Goal: Task Accomplishment & Management: Complete application form

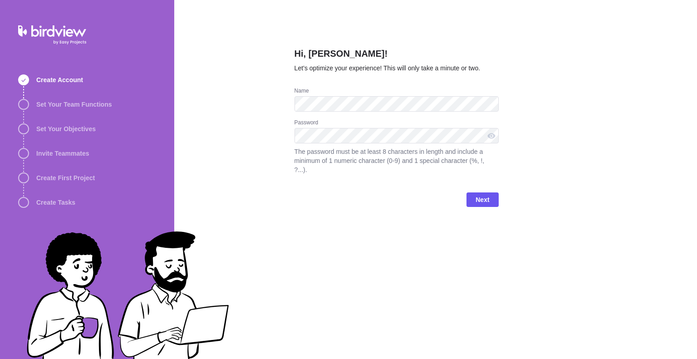
click at [386, 284] on div "Hi, [PERSON_NAME]! Let’s optimize your experience! This will only take a minute…" at bounding box center [396, 179] width 204 height 359
click at [486, 194] on span "Next" at bounding box center [482, 199] width 14 height 11
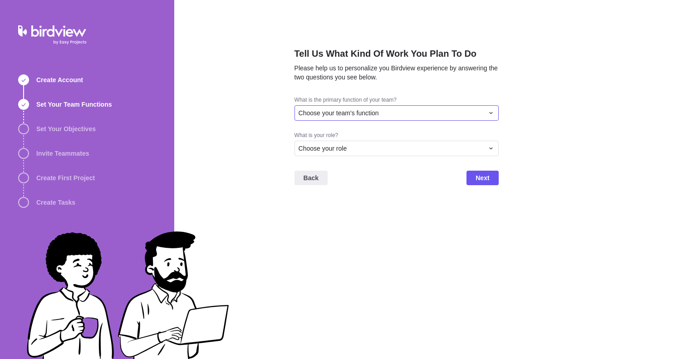
click at [343, 113] on span "Choose your team's function" at bounding box center [339, 112] width 80 height 9
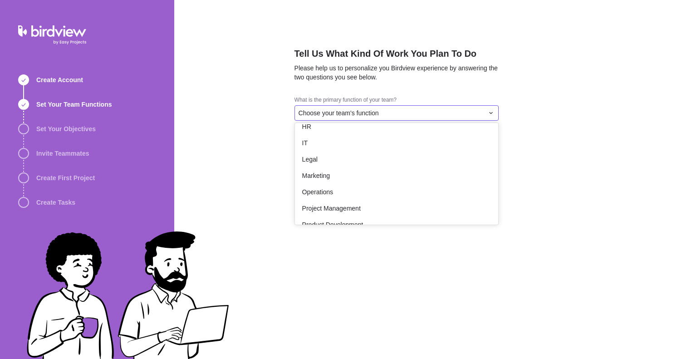
scroll to position [91, 0]
click at [368, 162] on div "Legal" at bounding box center [396, 158] width 203 height 16
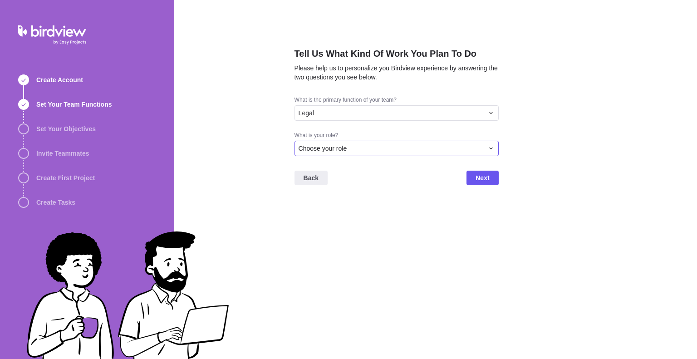
click at [353, 152] on div "Choose your role" at bounding box center [391, 148] width 185 height 9
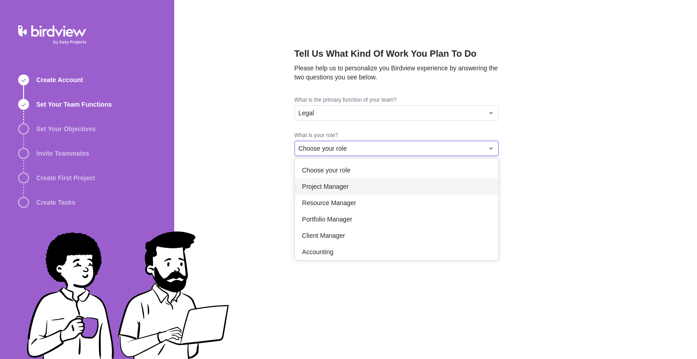
click at [352, 192] on div "Project Manager" at bounding box center [396, 186] width 203 height 16
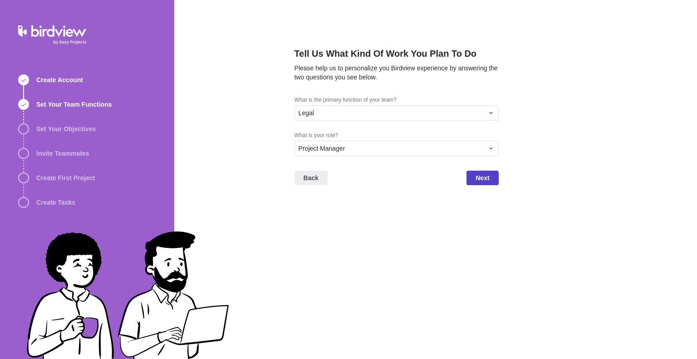
click at [477, 177] on span "Next" at bounding box center [482, 177] width 14 height 11
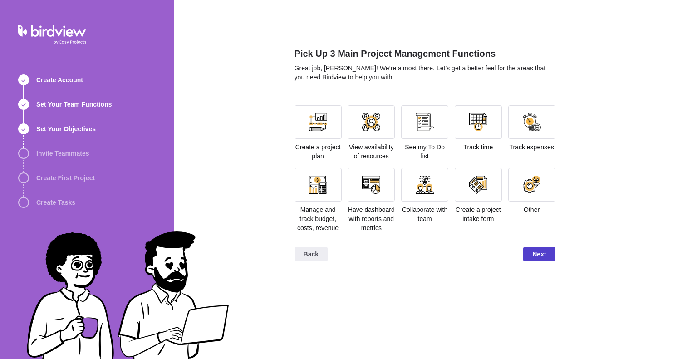
click at [538, 252] on span "Next" at bounding box center [539, 254] width 14 height 11
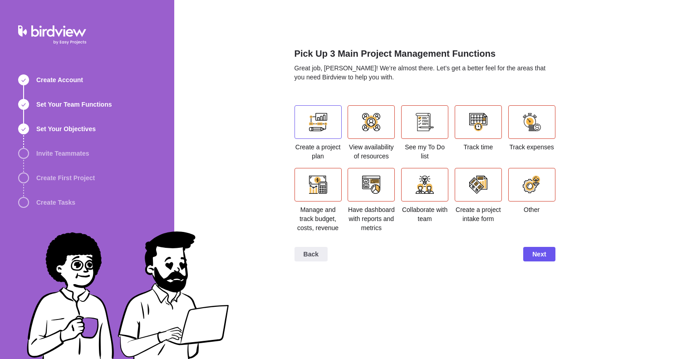
click at [323, 115] on div at bounding box center [318, 122] width 18 height 18
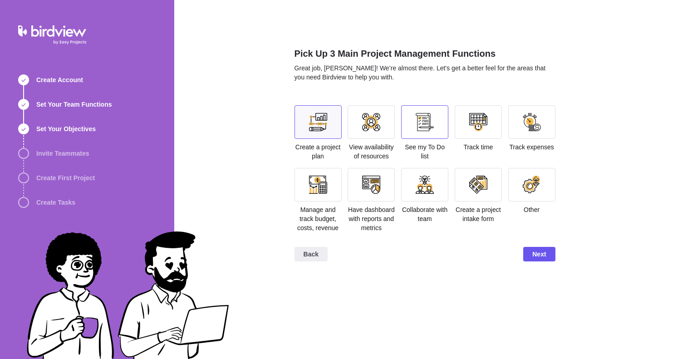
click at [418, 114] on div at bounding box center [425, 122] width 18 height 18
click at [368, 181] on div at bounding box center [371, 185] width 18 height 18
click at [427, 182] on div at bounding box center [425, 185] width 18 height 18
click at [528, 176] on div at bounding box center [532, 185] width 18 height 18
click at [524, 184] on div at bounding box center [532, 185] width 18 height 18
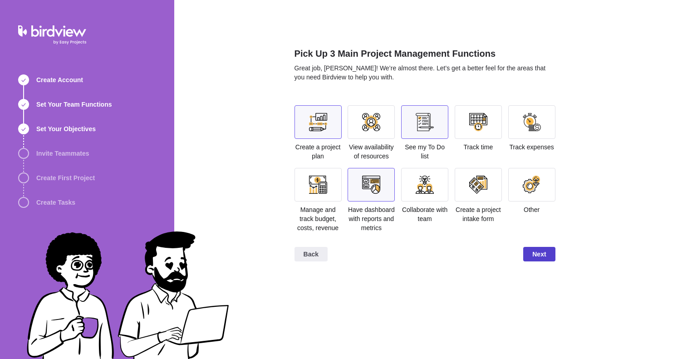
click at [548, 255] on span "Next" at bounding box center [539, 254] width 32 height 15
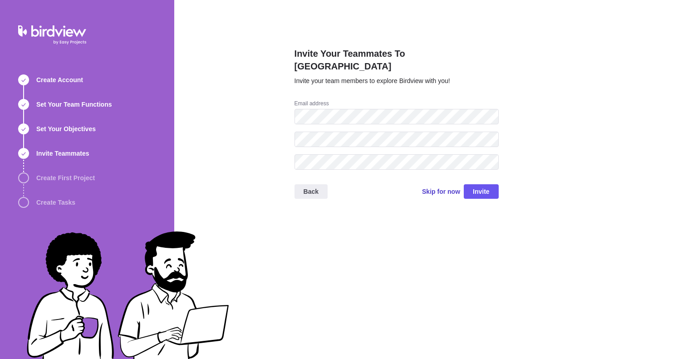
click at [443, 187] on span "Skip for now" at bounding box center [441, 191] width 38 height 9
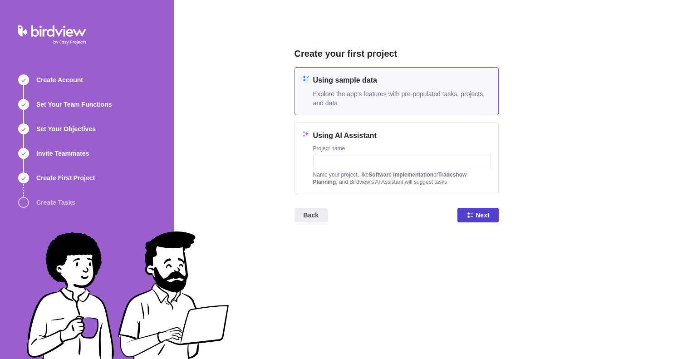
click at [474, 215] on icon at bounding box center [469, 214] width 7 height 7
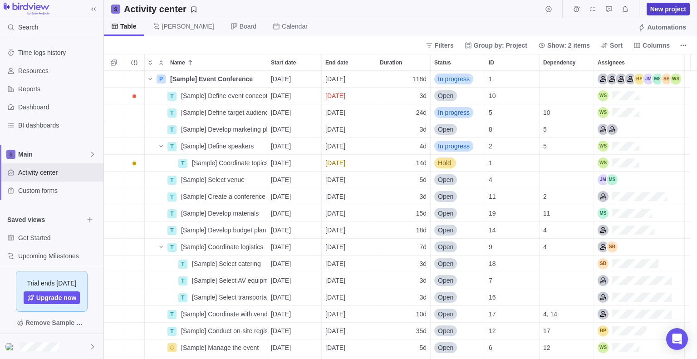
click at [665, 11] on span "New project" at bounding box center [668, 9] width 36 height 9
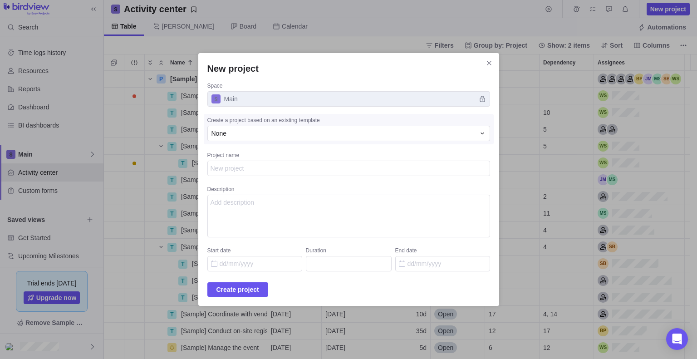
click at [240, 170] on textarea "Project name" at bounding box center [348, 168] width 283 height 15
type textarea "x"
type textarea "T"
type textarea "x"
type textarea "Te"
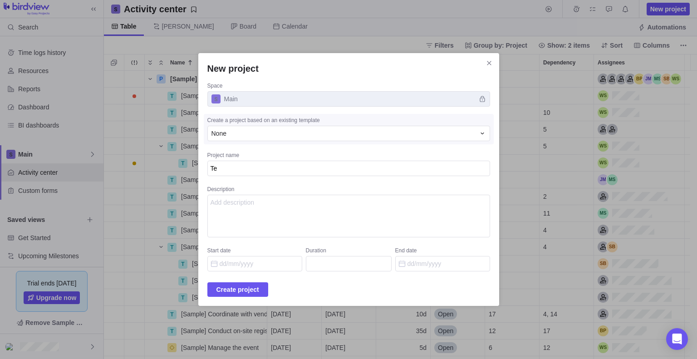
type textarea "x"
type textarea "Test"
type textarea "x"
type textarea "Test"
type textarea "x"
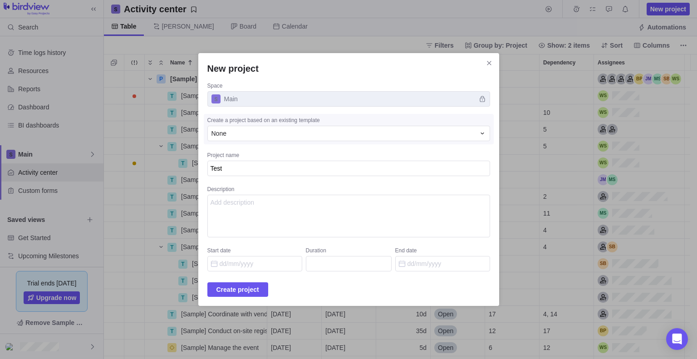
type textarea "Test B"
type textarea "x"
type textarea "Test BR"
type textarea "x"
type textarea "Test BRC"
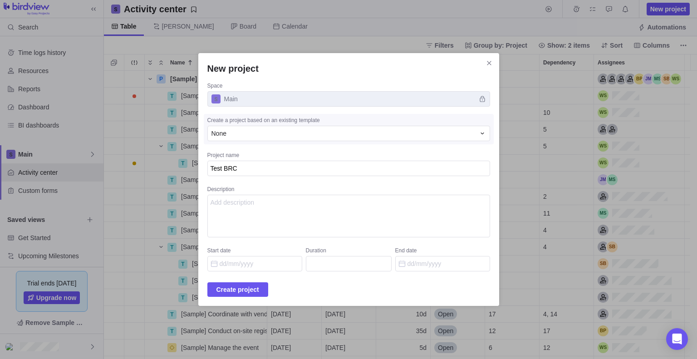
type textarea "x"
type textarea "Test BRC"
type textarea "x"
type textarea "Test BRC d"
type textarea "x"
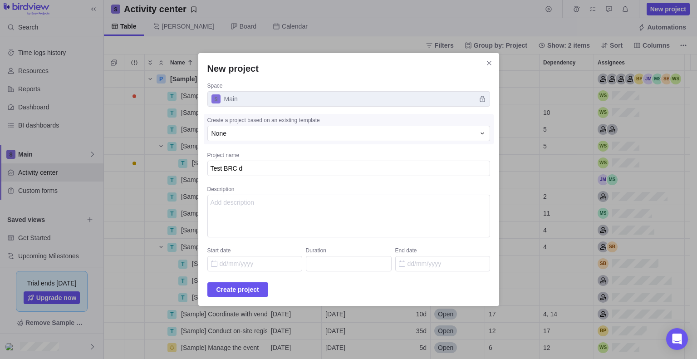
type textarea "Test BRC da"
type textarea "x"
type textarea "Test BRC dat"
type textarea "x"
type textarea "Test BRC data"
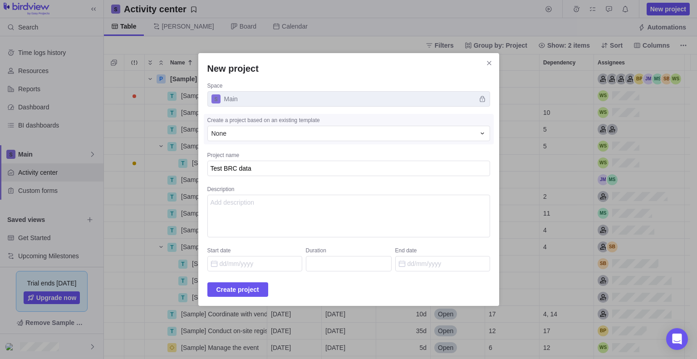
type textarea "x"
type textarea "Test BRC datab"
type textarea "x"
type textarea "Test BRC databa"
type textarea "x"
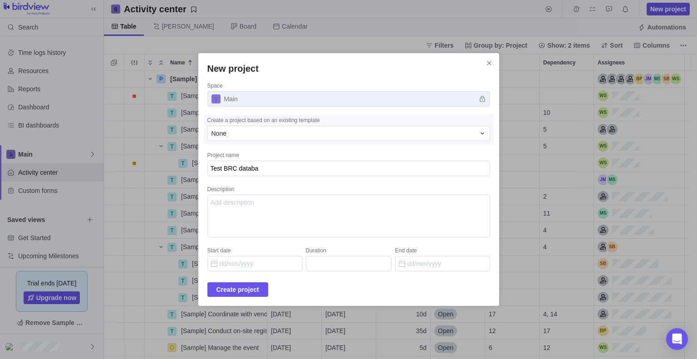
type textarea "Test BRC databas"
type textarea "x"
type textarea "Test BRC database"
type textarea "x"
click at [259, 290] on span "Create project" at bounding box center [237, 289] width 43 height 11
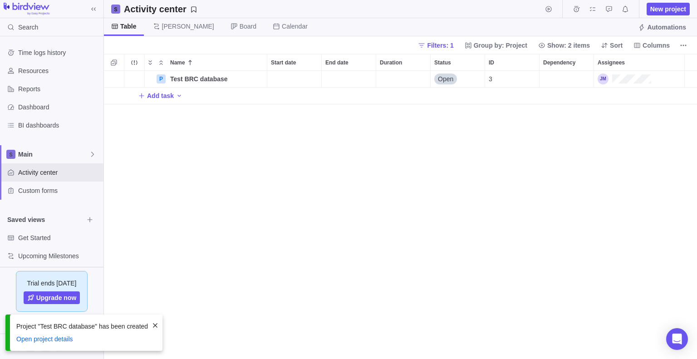
scroll to position [281, 586]
click at [199, 79] on span "Test BRC database" at bounding box center [199, 78] width 58 height 9
click at [308, 144] on div "Name Start date End date Duration Status ID Dependency Assignees P Test BRC dat…" at bounding box center [400, 206] width 593 height 305
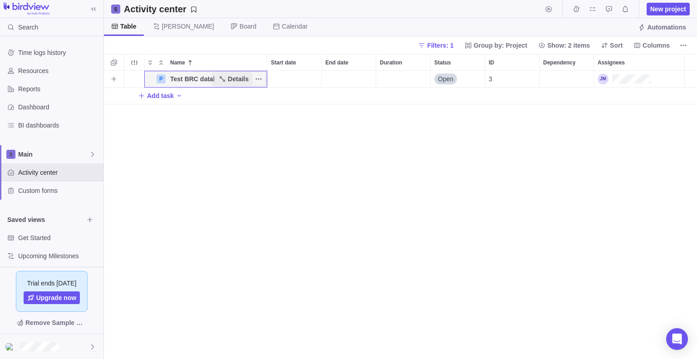
click at [224, 79] on icon "Name" at bounding box center [222, 78] width 7 height 7
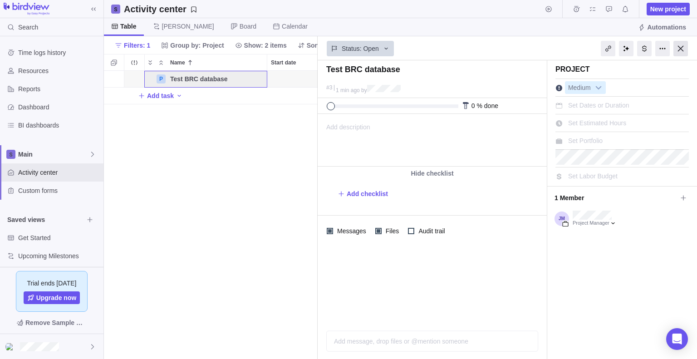
click at [686, 48] on div at bounding box center [680, 48] width 15 height 15
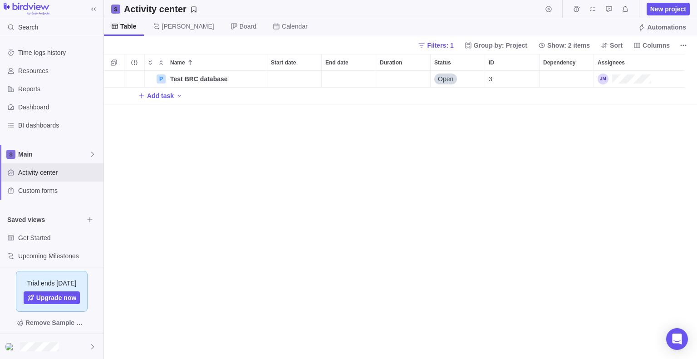
scroll to position [281, 586]
click at [316, 57] on span "More actions" at bounding box center [311, 62] width 13 height 13
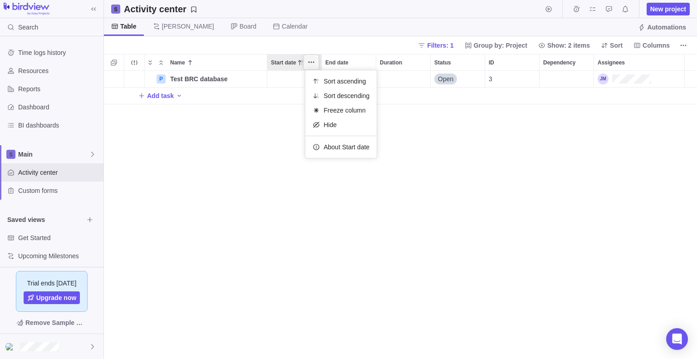
click at [316, 57] on span "More actions" at bounding box center [311, 62] width 13 height 13
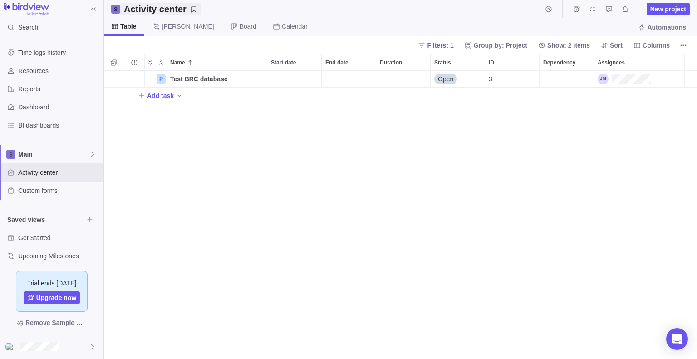
click at [142, 9] on h2 "Activity center" at bounding box center [155, 9] width 63 height 13
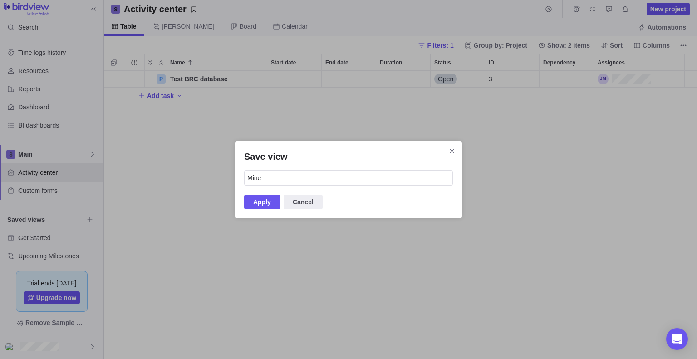
click at [157, 199] on div "Save view Mine Apply Cancel" at bounding box center [348, 179] width 697 height 359
click at [295, 197] on span "Cancel" at bounding box center [303, 201] width 21 height 11
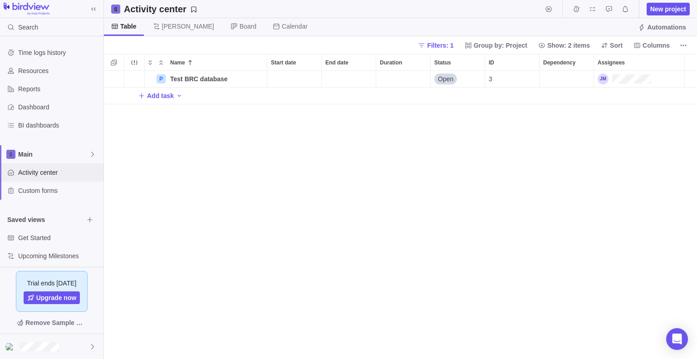
click at [51, 175] on span "Activity center" at bounding box center [59, 172] width 82 height 9
click at [155, 98] on span "Add task" at bounding box center [160, 95] width 27 height 9
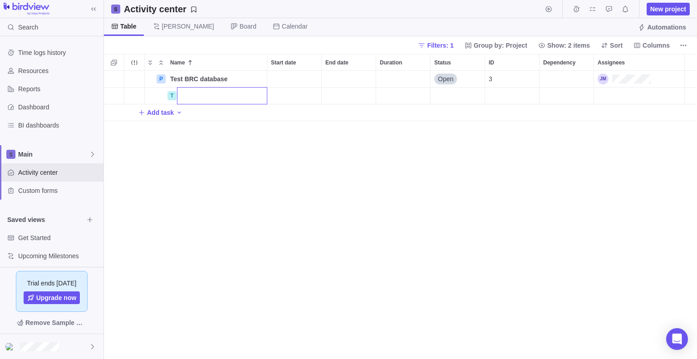
click at [69, 154] on body "Search Time logs history Resources Reports Dashboard BI dashboards Main Activit…" at bounding box center [348, 179] width 697 height 359
click at [87, 154] on span "Main" at bounding box center [53, 154] width 71 height 9
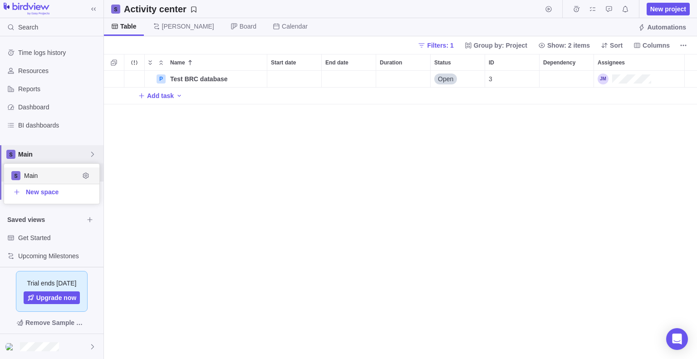
scroll to position [33, 88]
click at [44, 186] on div "New space" at bounding box center [51, 192] width 95 height 16
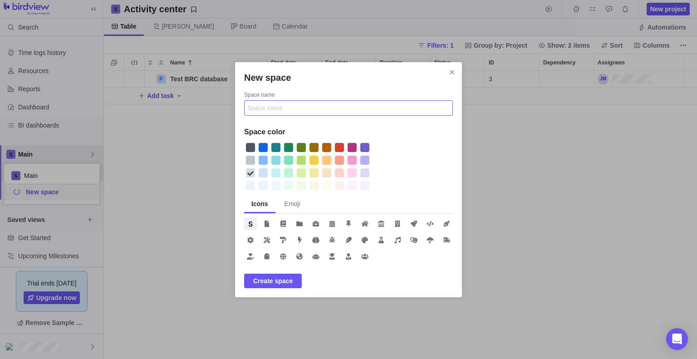
click at [298, 108] on input "Space name" at bounding box center [348, 107] width 209 height 15
type input "BRC Clients"
click at [282, 286] on span "Create space" at bounding box center [273, 281] width 58 height 15
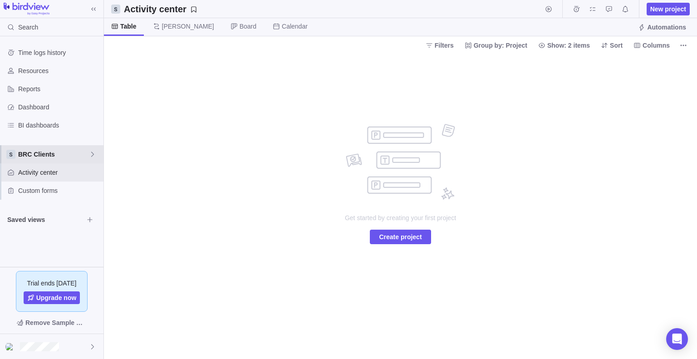
click at [89, 151] on icon at bounding box center [92, 154] width 7 height 7
click at [59, 192] on span "BRC Clients" at bounding box center [51, 191] width 55 height 9
click at [263, 124] on div "Get started by creating your first project Create project" at bounding box center [400, 206] width 593 height 305
click at [95, 157] on div "BRC Clients" at bounding box center [51, 154] width 103 height 18
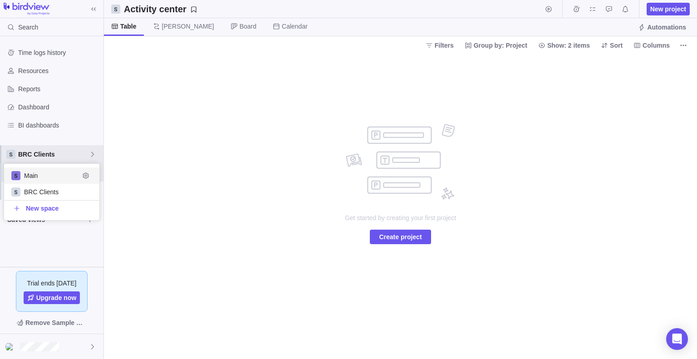
click at [73, 177] on span "Main" at bounding box center [51, 175] width 55 height 9
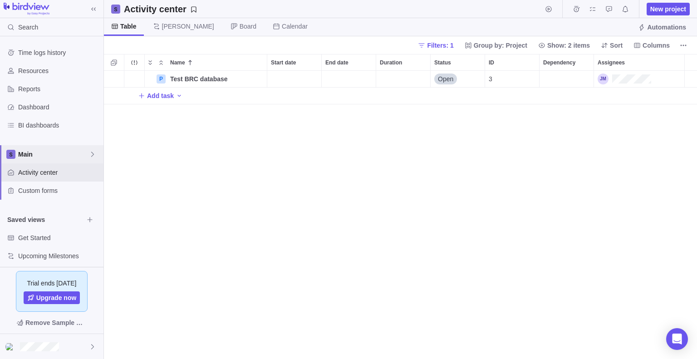
scroll to position [281, 586]
click at [88, 153] on span "Main" at bounding box center [53, 154] width 71 height 9
click at [57, 192] on span "BRC Clients" at bounding box center [51, 191] width 55 height 9
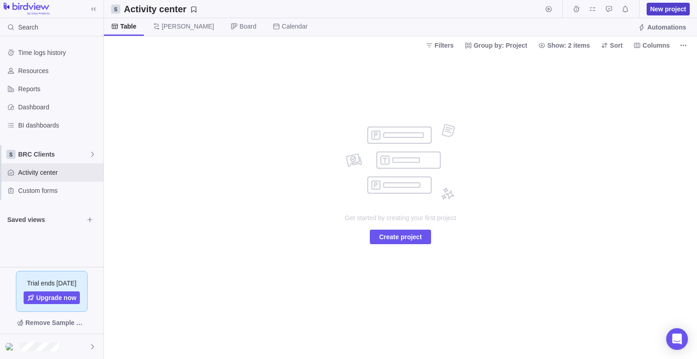
click at [669, 7] on span "New project" at bounding box center [668, 9] width 36 height 9
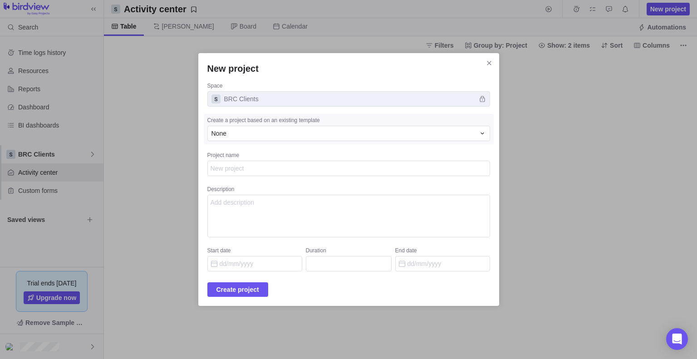
click at [238, 169] on textarea "Project name" at bounding box center [348, 168] width 283 height 15
type textarea "x"
type textarea "C"
type textarea "x"
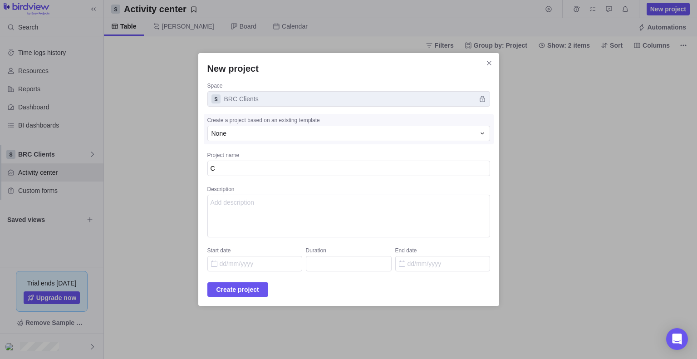
type textarea "Cl"
type textarea "x"
type textarea "Cli"
type textarea "x"
type textarea "Clie"
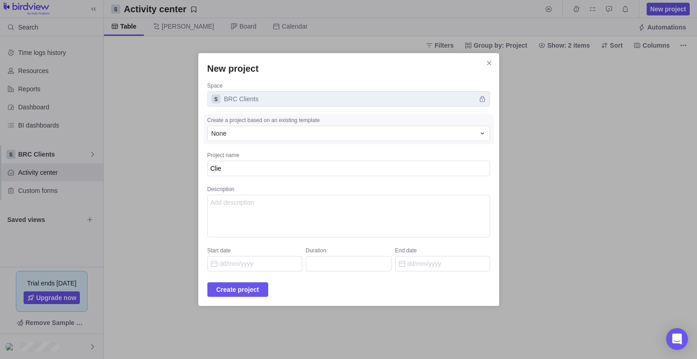
type textarea "x"
type textarea "Clien"
type textarea "x"
type textarea "Client"
type textarea "x"
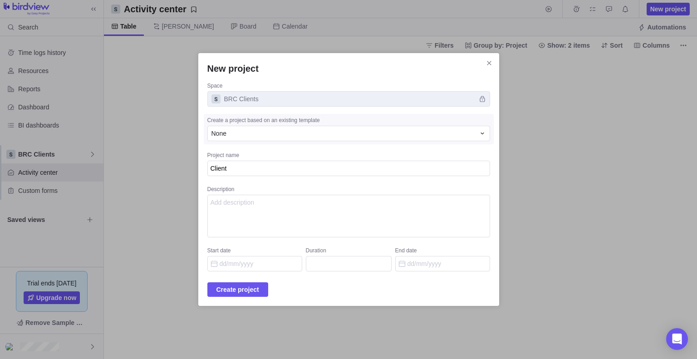
type textarea "Client"
type textarea "x"
type textarea "Client"
type textarea "x"
type textarea "Clien"
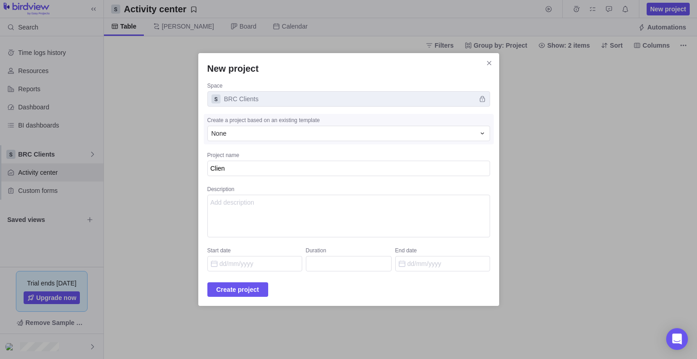
type textarea "x"
type textarea "Clie"
type textarea "x"
type textarea "Cli"
type textarea "x"
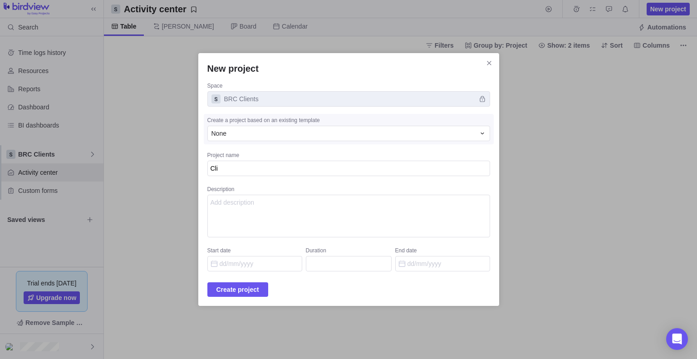
type textarea "Cl"
type textarea "x"
type textarea "C"
type textarea "x"
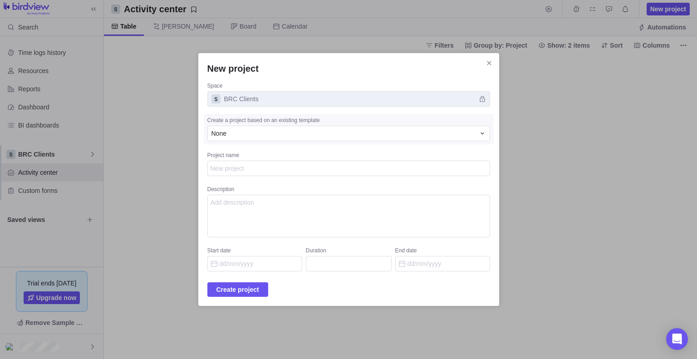
type textarea "M"
type textarea "x"
type textarea "Ma"
type textarea "x"
type textarea "Mar"
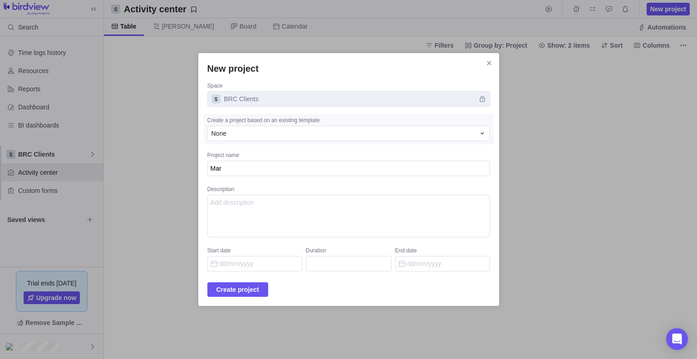
type textarea "x"
type textarea "Mari"
type textarea "x"
type textarea "Mario"
type textarea "x"
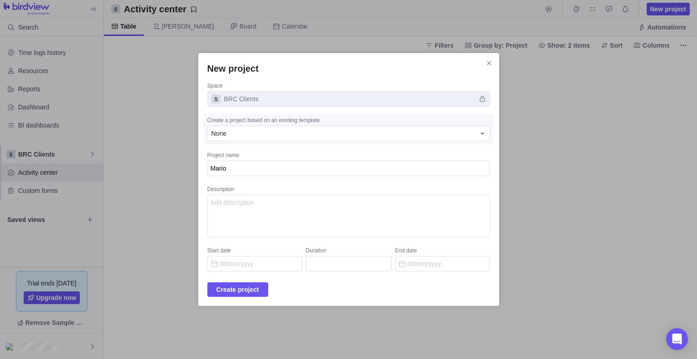
type textarea "Mario"
type textarea "x"
type textarea "[PERSON_NAME]"
type textarea "x"
type textarea "[PERSON_NAME]"
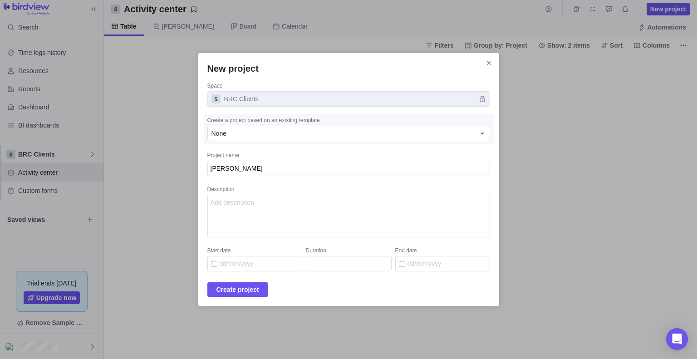
type textarea "x"
type textarea "[PERSON_NAME] [PERSON_NAME]"
type textarea "x"
type textarea "[PERSON_NAME]"
type textarea "x"
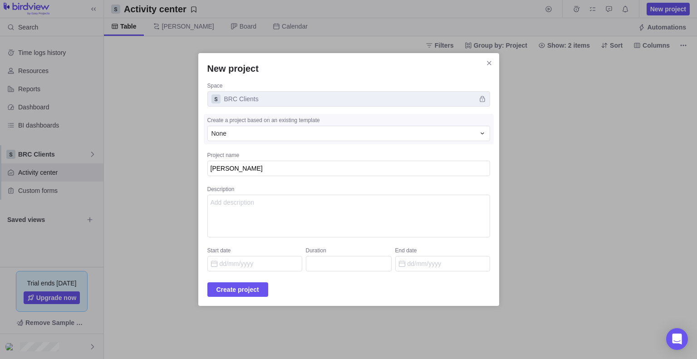
type textarea "[PERSON_NAME]"
type textarea "x"
type textarea "[PERSON_NAME]"
type textarea "x"
type textarea "[PERSON_NAME] [PERSON_NAME]"
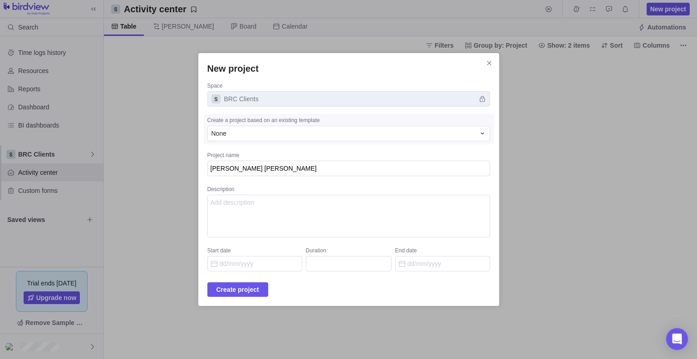
type textarea "x"
type textarea "[PERSON_NAME]"
type textarea "x"
type textarea "[PERSON_NAME]"
type textarea "x"
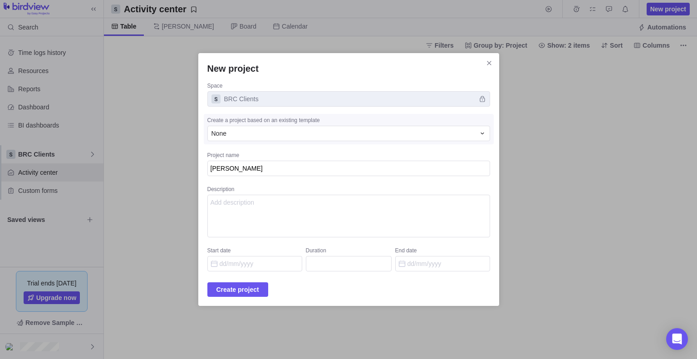
type textarea "Mario"
type textarea "x"
type textarea "[PERSON_NAME]"
type textarea "x"
type textarea "[PERSON_NAME]"
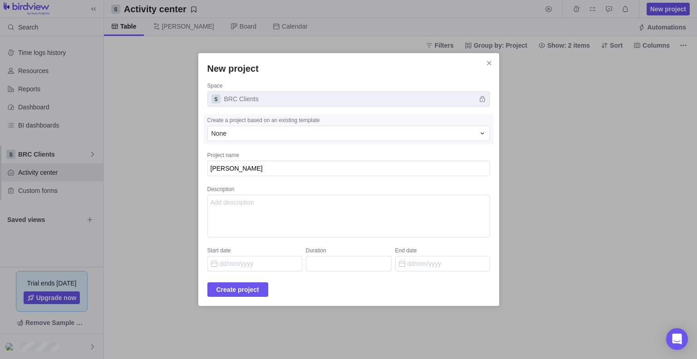
type textarea "x"
type textarea "[PERSON_NAME] [PERSON_NAME]"
type textarea "x"
type textarea "[PERSON_NAME]"
type textarea "x"
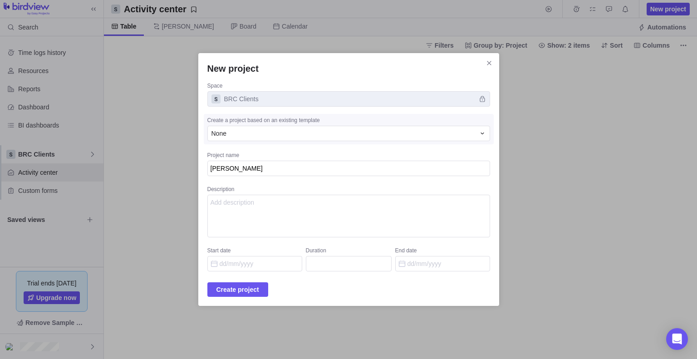
type textarea "[PERSON_NAME]"
type textarea "x"
type textarea "[PERSON_NAME]"
type textarea "x"
type textarea "[PERSON_NAME]"
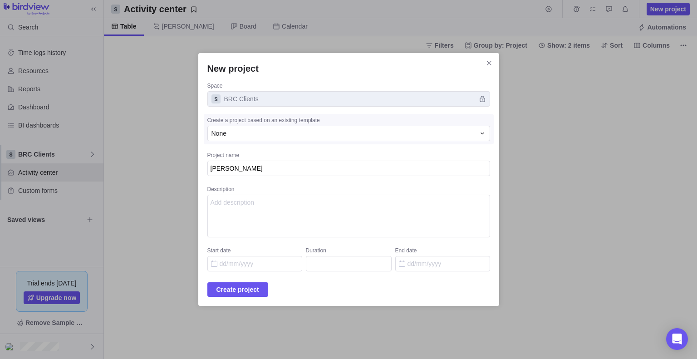
type textarea "x"
type textarea "[PERSON_NAME]"
type textarea "x"
type textarea "[PERSON_NAME]"
type textarea "x"
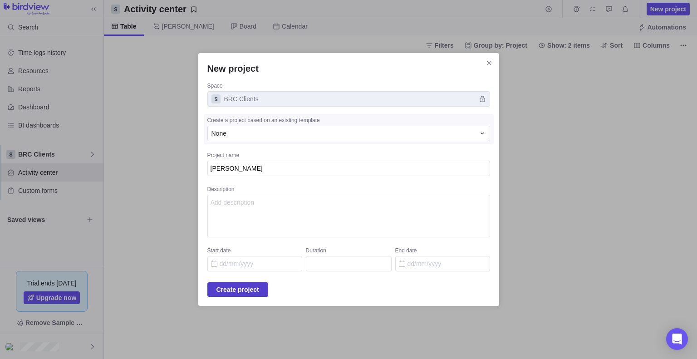
click at [252, 292] on span "Create project" at bounding box center [237, 289] width 43 height 11
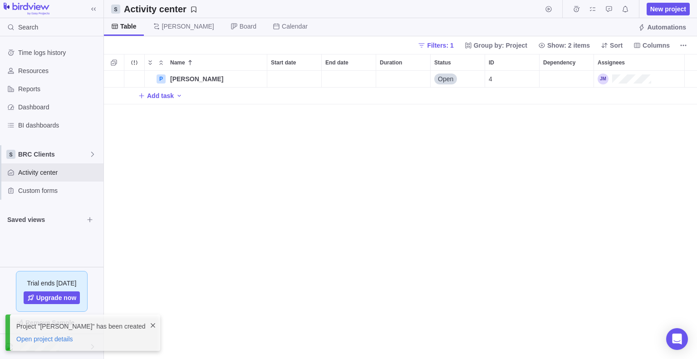
scroll to position [281, 586]
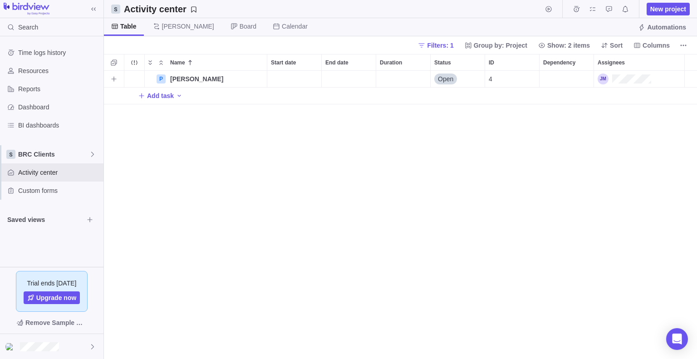
click at [298, 79] on div "Start date" at bounding box center [294, 79] width 54 height 16
click at [687, 44] on body "Search Time logs history Resources Reports Dashboard BI dashboards BRC Clients …" at bounding box center [348, 179] width 697 height 359
click at [686, 44] on icon "More actions" at bounding box center [683, 45] width 7 height 7
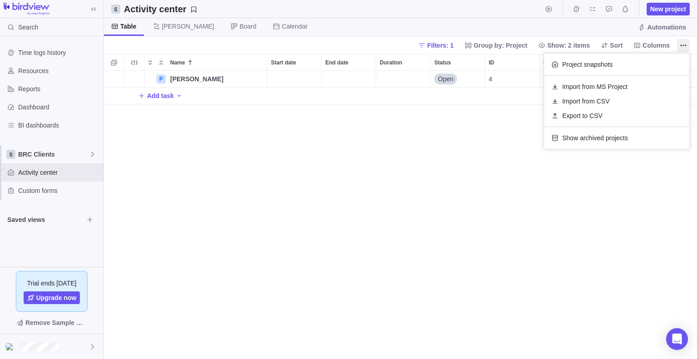
click at [313, 60] on body "Search Time logs history Resources Reports Dashboard BI dashboards BRC Clients …" at bounding box center [348, 179] width 697 height 359
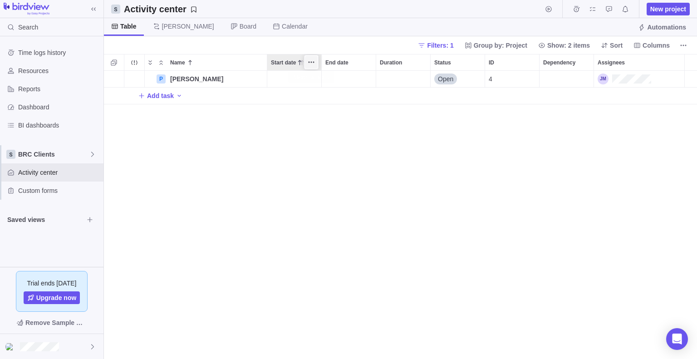
click at [314, 63] on icon "More actions" at bounding box center [311, 62] width 7 height 7
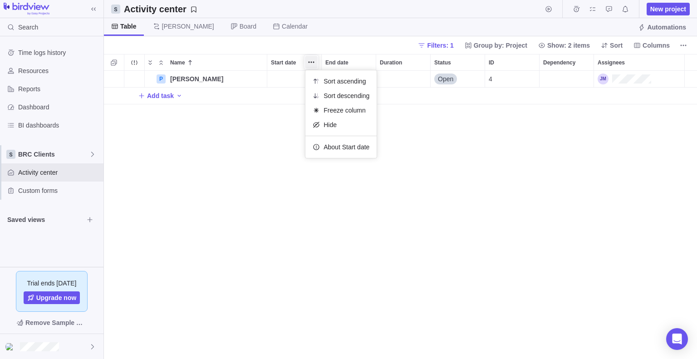
click at [286, 166] on div "Name Start date End date Duration Status ID Dependency Assignees P [PERSON_NAME…" at bounding box center [400, 206] width 593 height 305
